Goal: Use online tool/utility

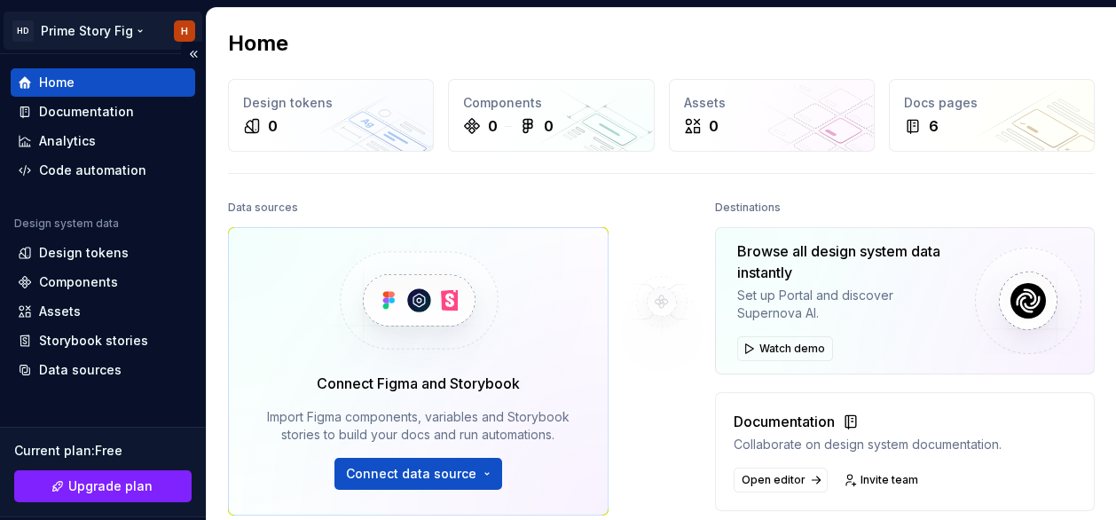
click at [177, 31] on html "HD Prime Story Fig H Home Documentation Analytics Code automation Design system…" at bounding box center [558, 260] width 1116 height 520
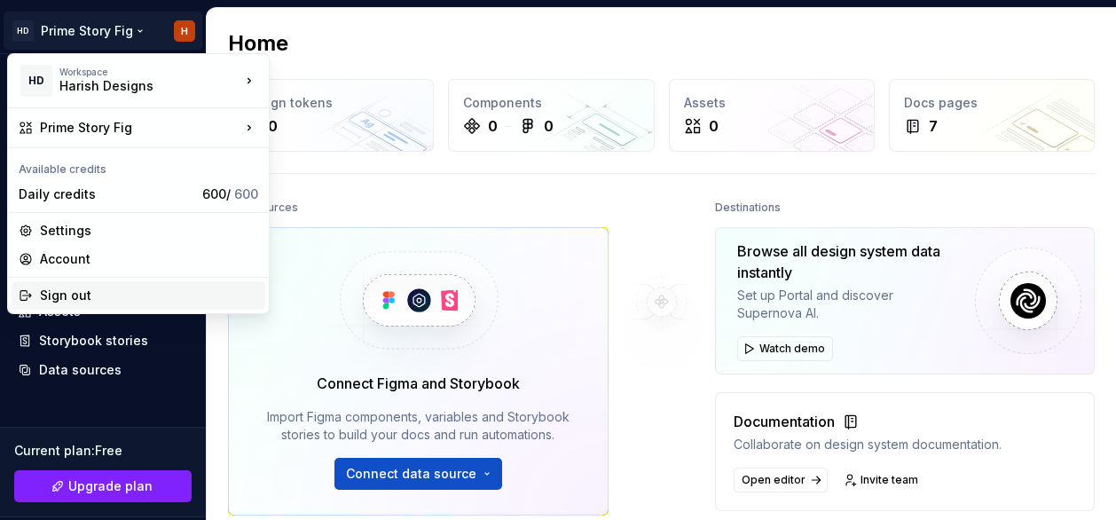
click at [55, 286] on div "Sign out" at bounding box center [149, 295] width 218 height 18
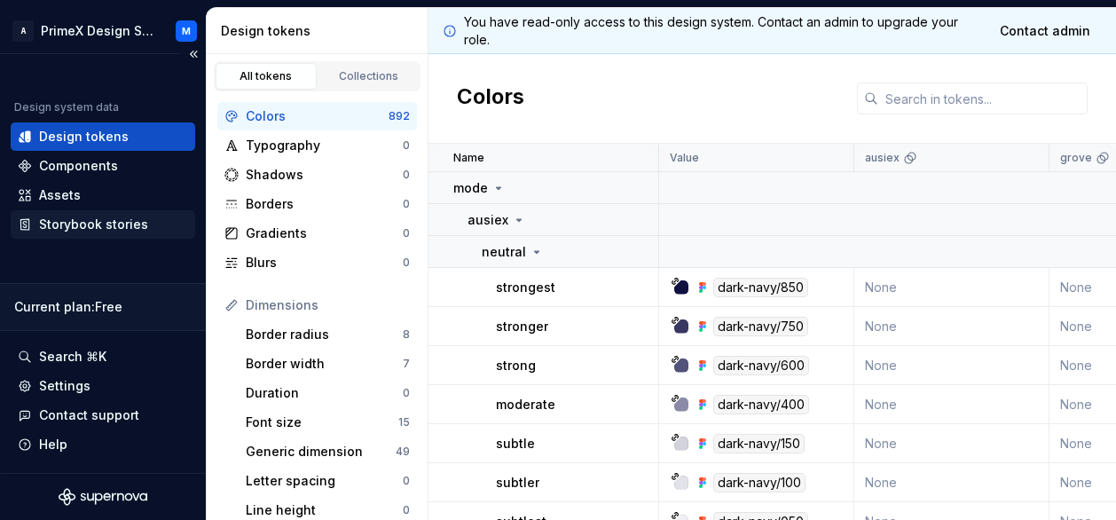
click at [79, 225] on div "Storybook stories" at bounding box center [93, 224] width 109 height 18
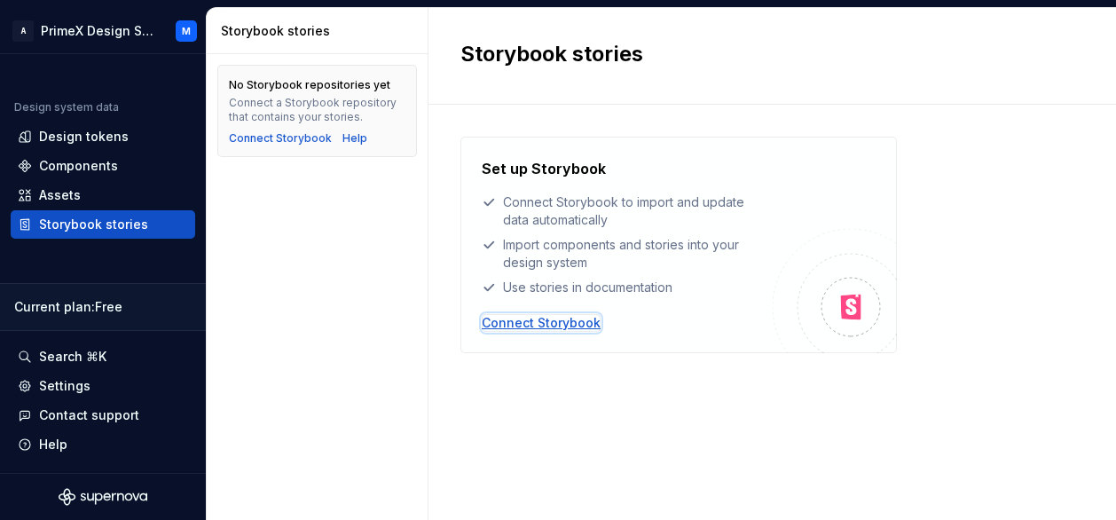
click at [553, 324] on div "Connect Storybook" at bounding box center [541, 323] width 119 height 18
